Goal: Transaction & Acquisition: Download file/media

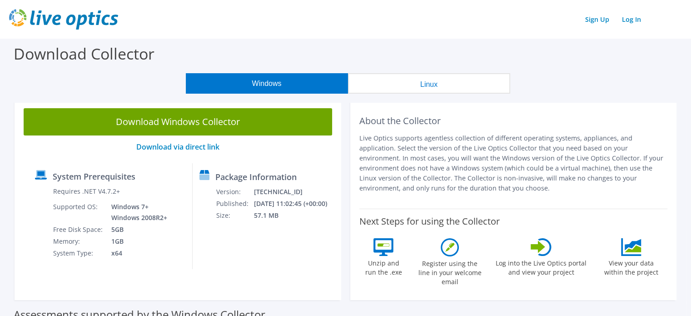
click at [562, 72] on div "Download Collector" at bounding box center [346, 56] width 682 height 35
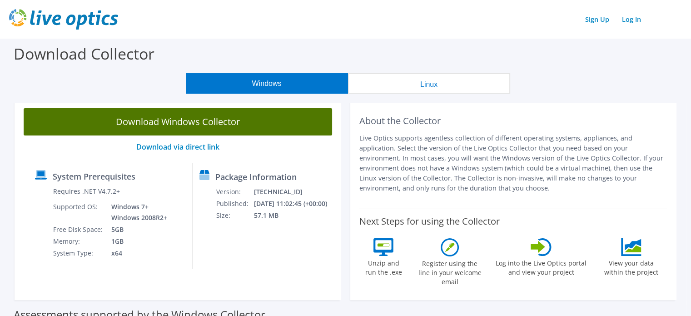
click at [173, 129] on link "Download Windows Collector" at bounding box center [178, 121] width 308 height 27
